Goal: Transaction & Acquisition: Purchase product/service

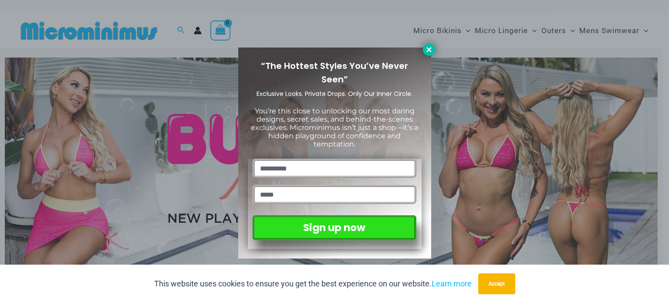
click at [431, 51] on icon at bounding box center [429, 49] width 5 height 5
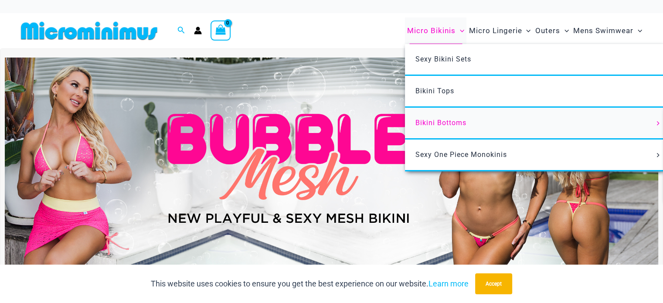
click at [436, 119] on span "Bikini Bottoms" at bounding box center [440, 123] width 51 height 8
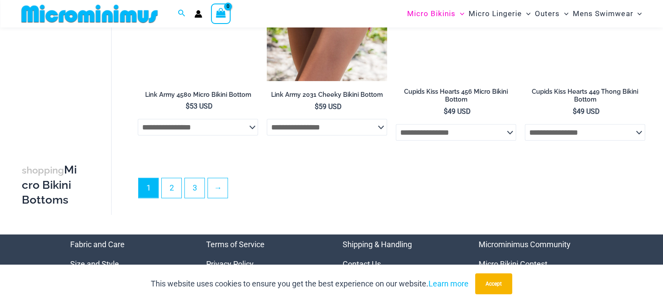
scroll to position [2571, 0]
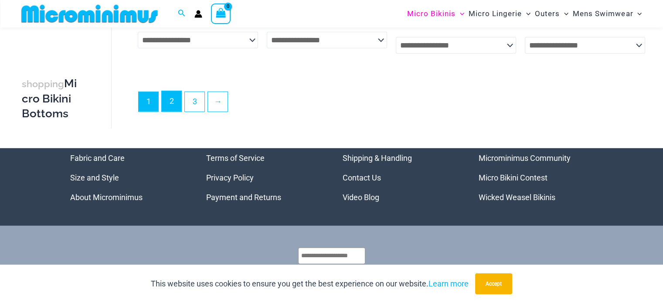
click at [171, 100] on link "2" at bounding box center [172, 101] width 20 height 20
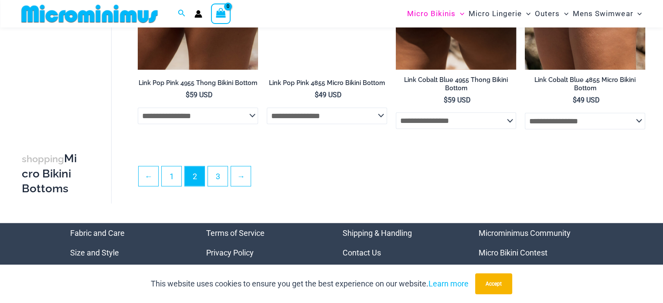
scroll to position [2135, 0]
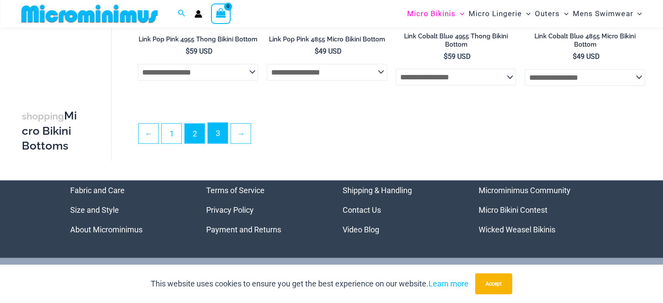
click at [221, 130] on link "3" at bounding box center [218, 133] width 20 height 20
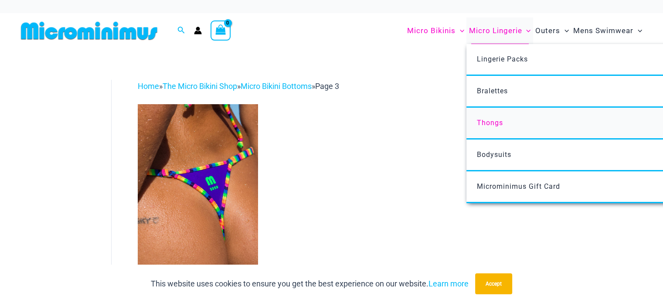
click at [483, 122] on span "Thongs" at bounding box center [490, 123] width 26 height 8
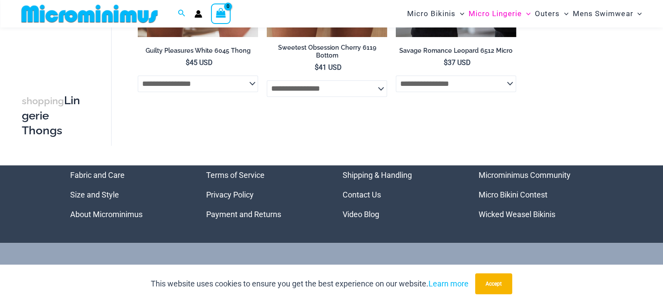
scroll to position [1093, 0]
